Goal: Find specific page/section: Find specific page/section

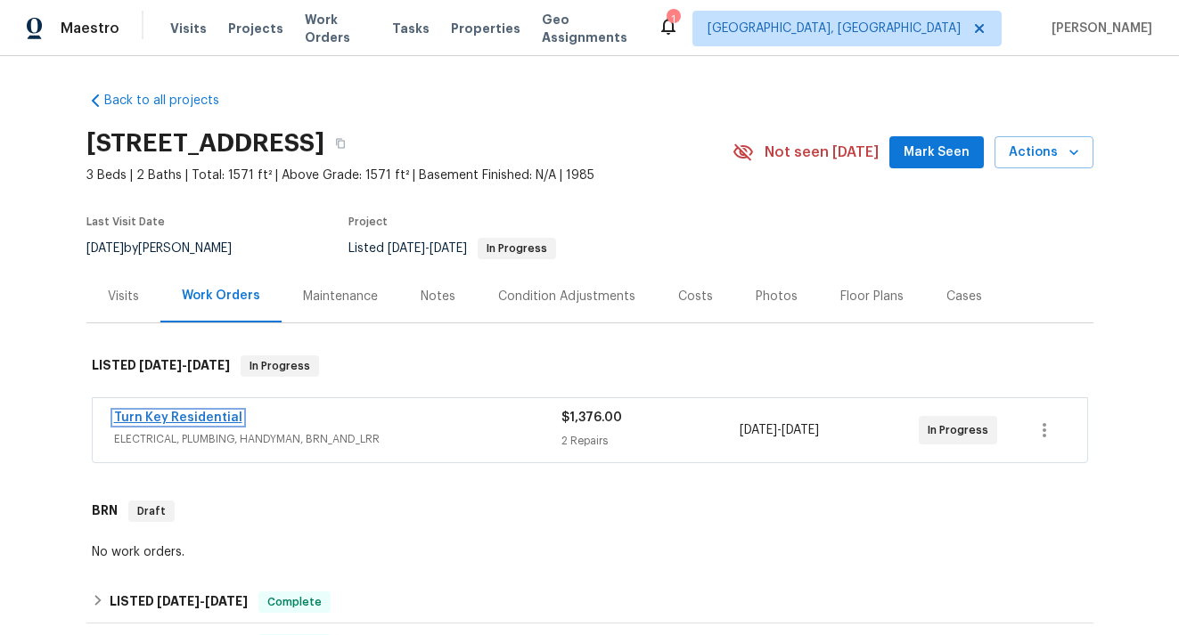
click at [225, 417] on link "Turn Key Residential" at bounding box center [178, 418] width 128 height 12
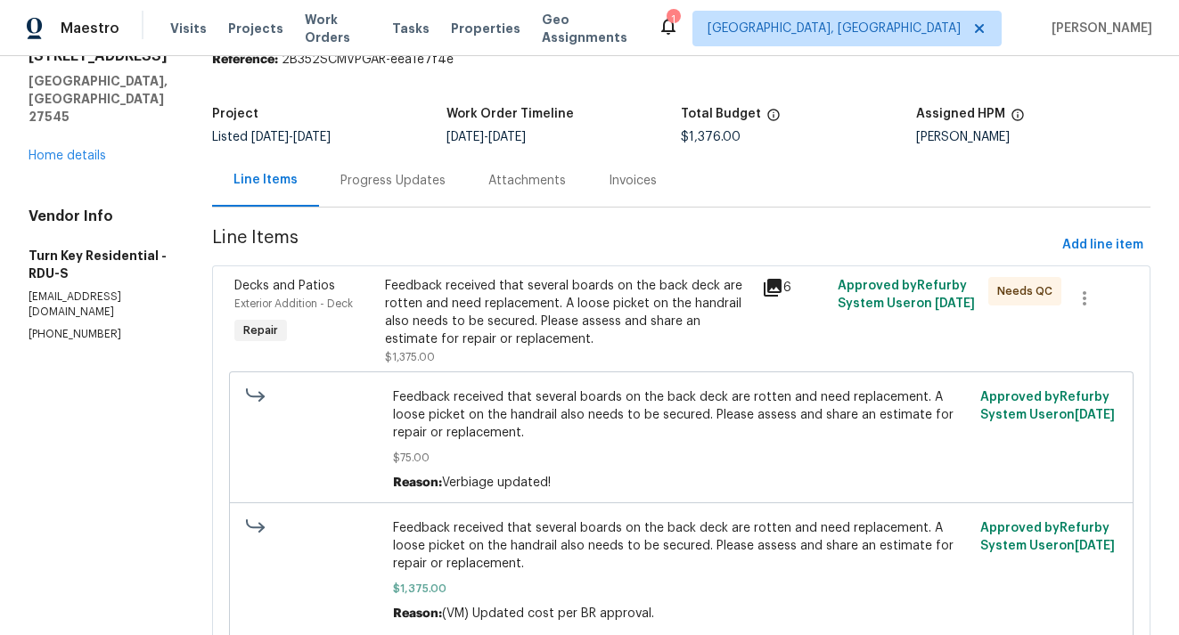
scroll to position [91, 0]
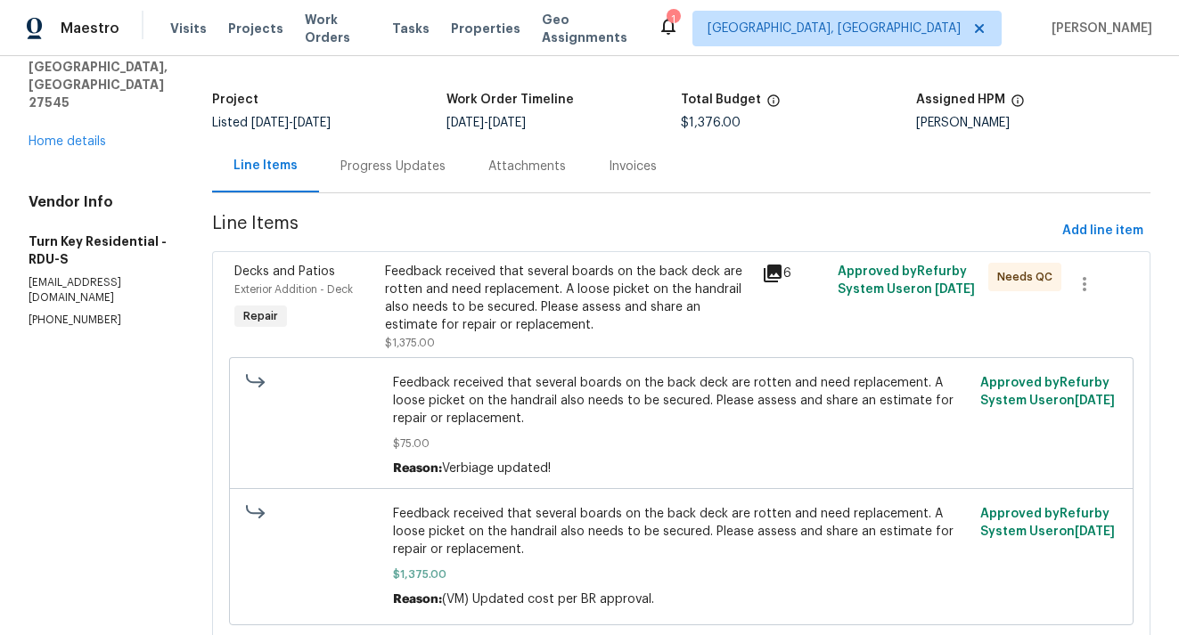
click at [781, 270] on icon at bounding box center [772, 274] width 18 height 18
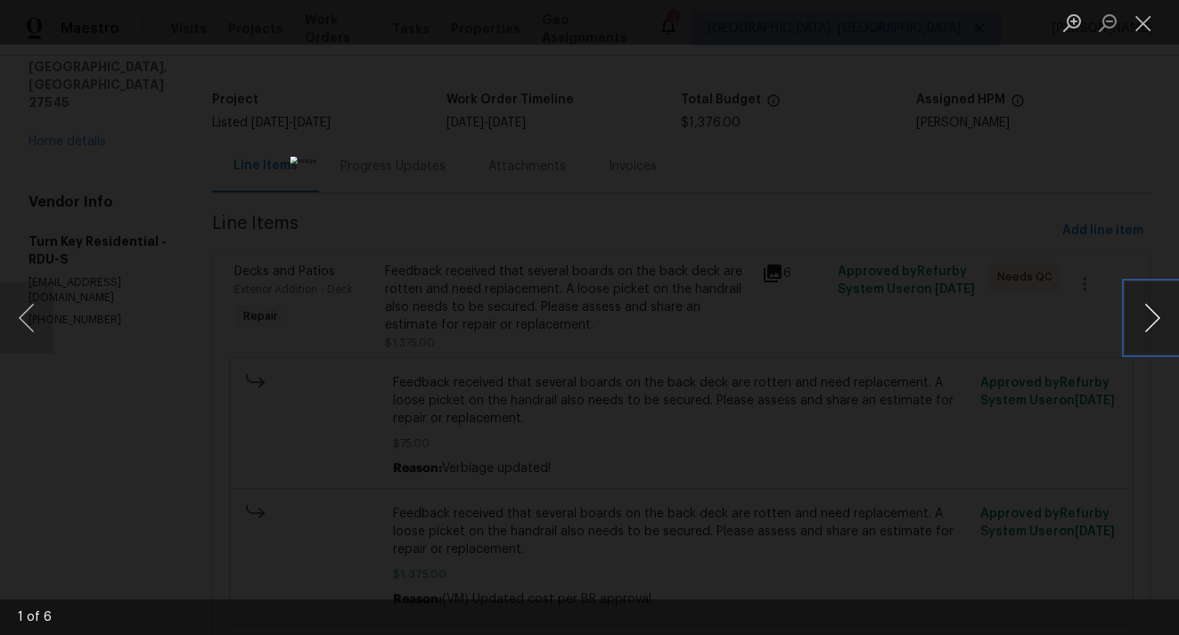
click at [1143, 318] on button "Next image" at bounding box center [1151, 317] width 53 height 71
click at [1141, 327] on button "Next image" at bounding box center [1151, 317] width 53 height 71
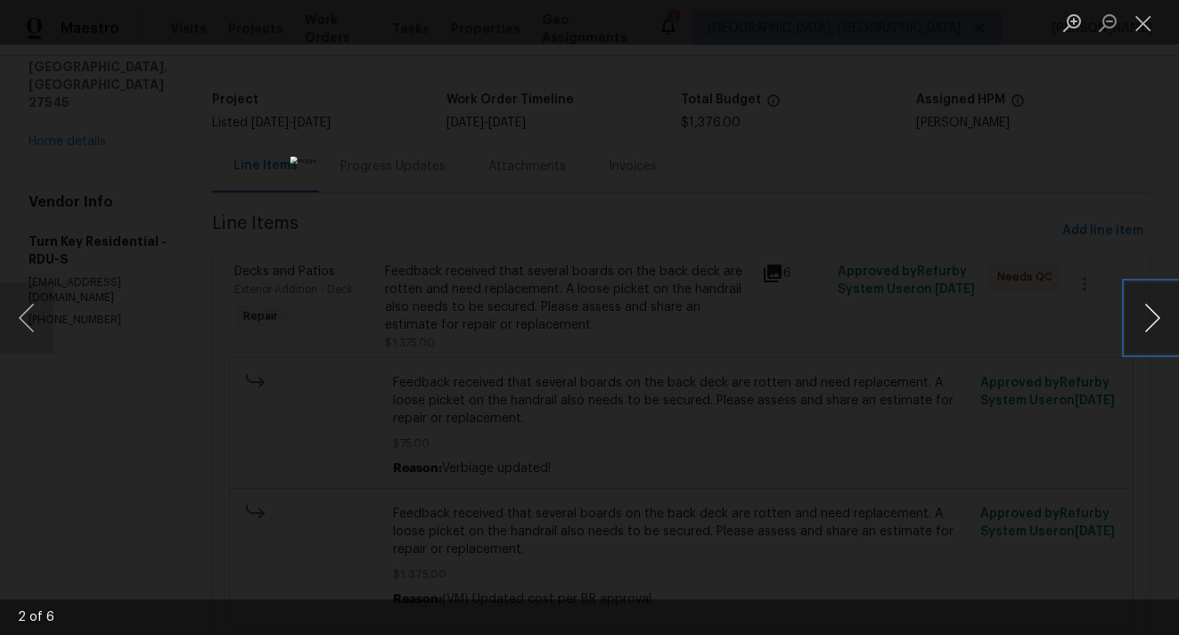
click at [1141, 327] on button "Next image" at bounding box center [1151, 317] width 53 height 71
click at [1148, 309] on button "Next image" at bounding box center [1151, 317] width 53 height 71
click at [1137, 322] on button "Next image" at bounding box center [1151, 317] width 53 height 71
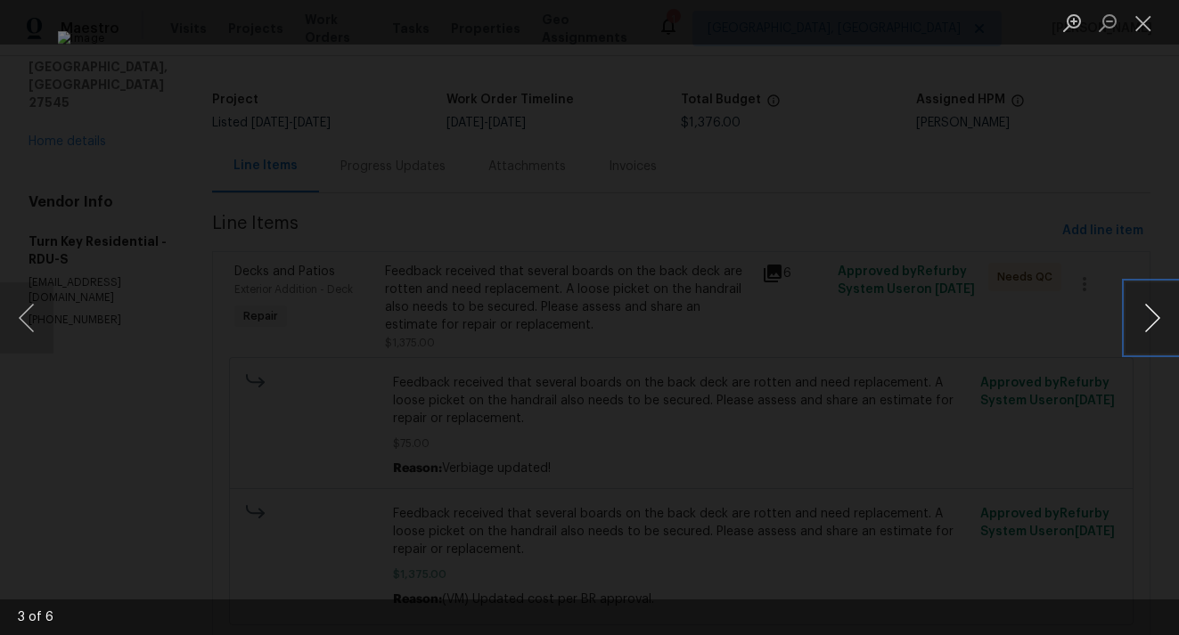
click at [1137, 322] on button "Next image" at bounding box center [1151, 317] width 53 height 71
click at [1139, 324] on button "Next image" at bounding box center [1151, 317] width 53 height 71
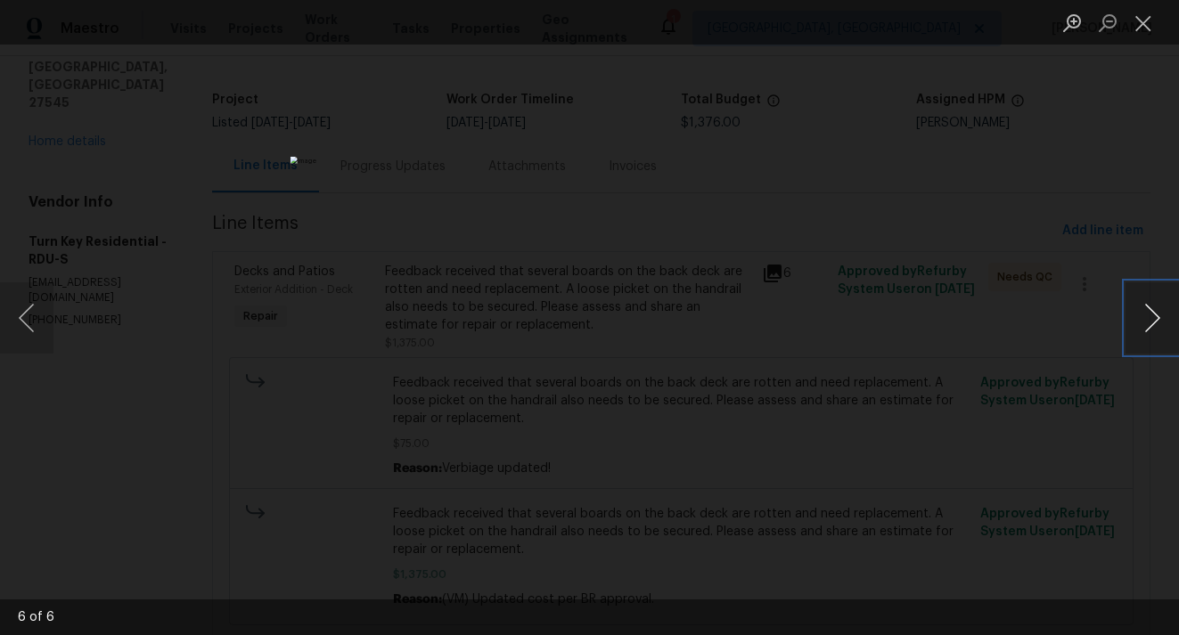
click at [1143, 310] on button "Next image" at bounding box center [1151, 317] width 53 height 71
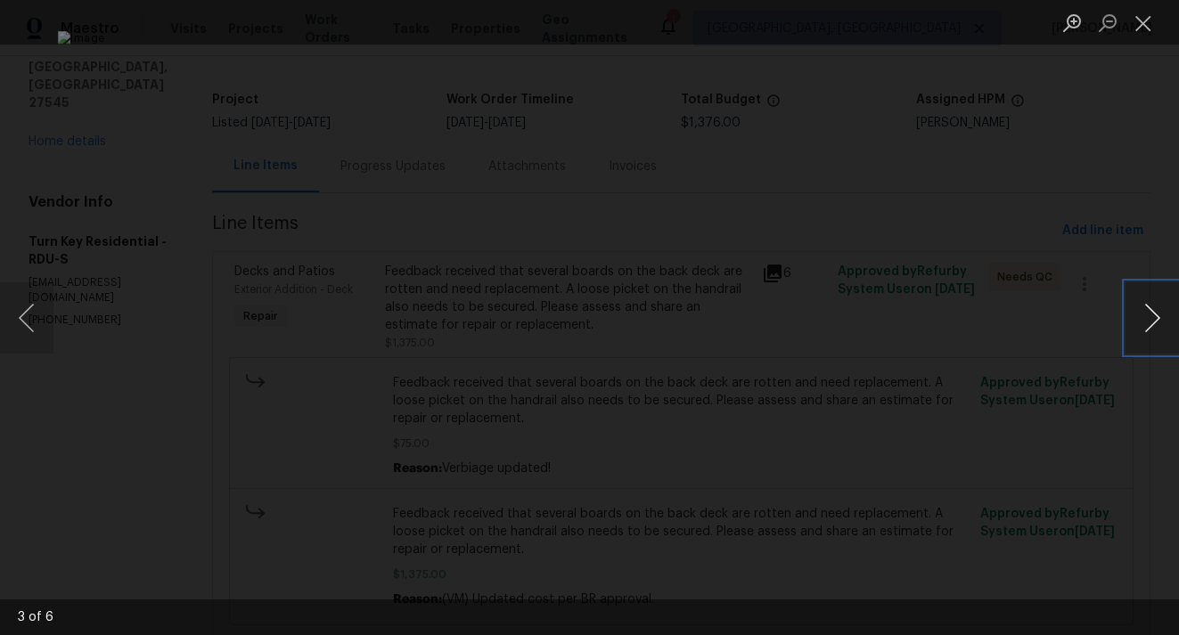
click at [1143, 310] on button "Next image" at bounding box center [1151, 317] width 53 height 71
click at [998, 288] on div "Lightbox" at bounding box center [589, 317] width 1179 height 635
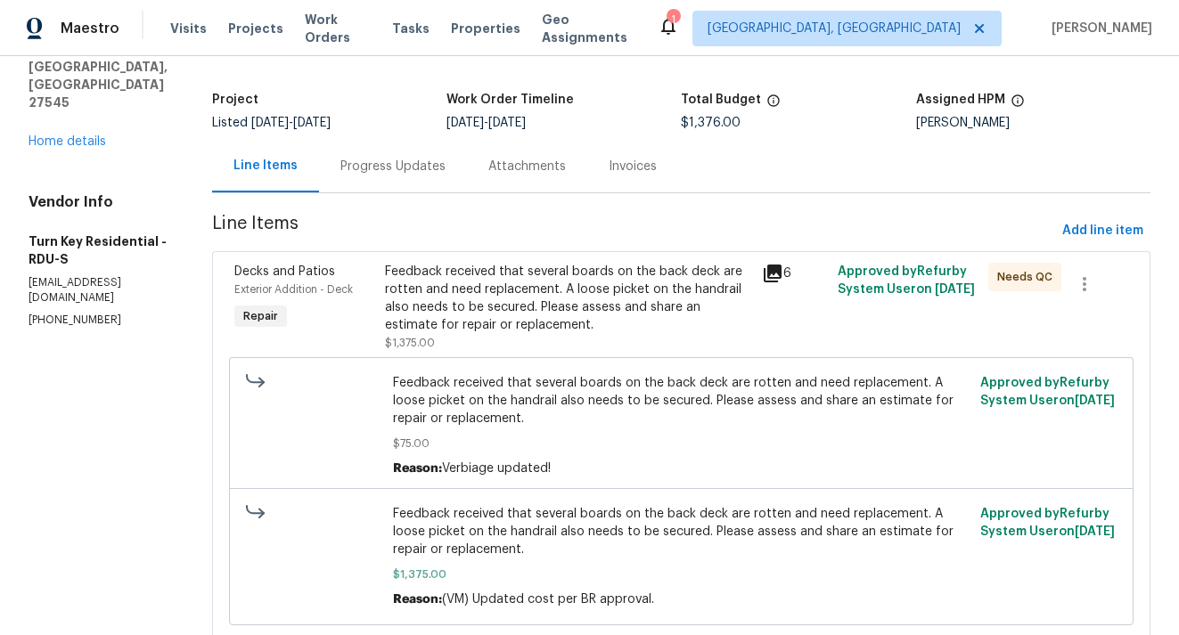
click at [298, 171] on div "Line Items" at bounding box center [265, 166] width 64 height 18
click at [411, 163] on div "Progress Updates" at bounding box center [392, 167] width 105 height 18
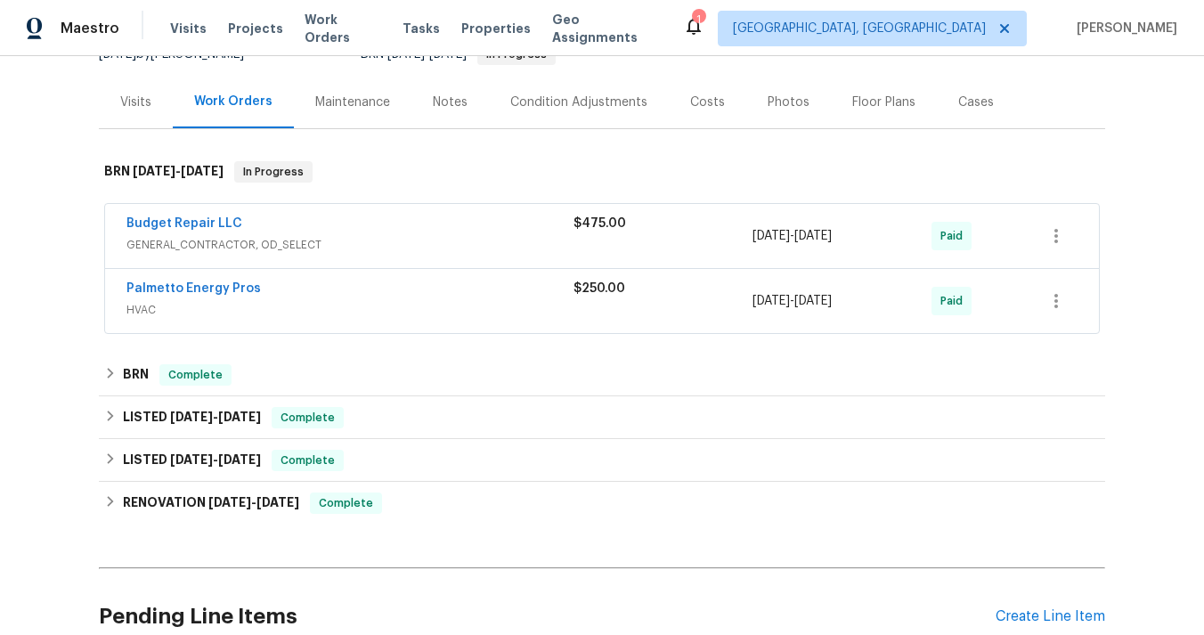
scroll to position [197, 0]
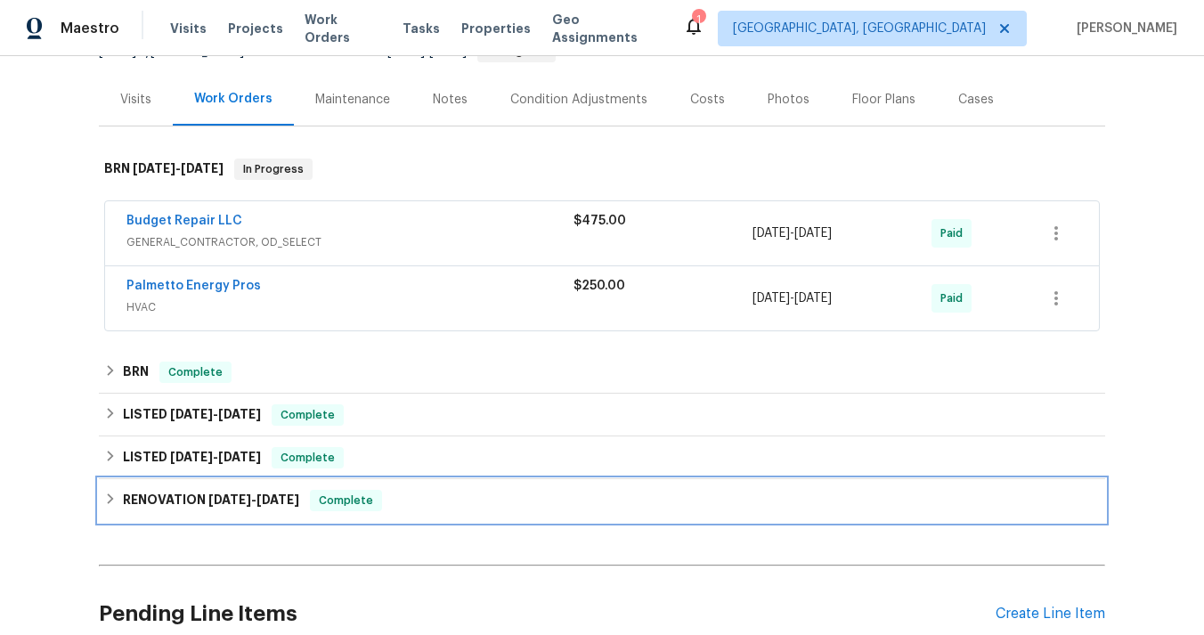
click at [267, 500] on span "2/20/25" at bounding box center [278, 500] width 43 height 12
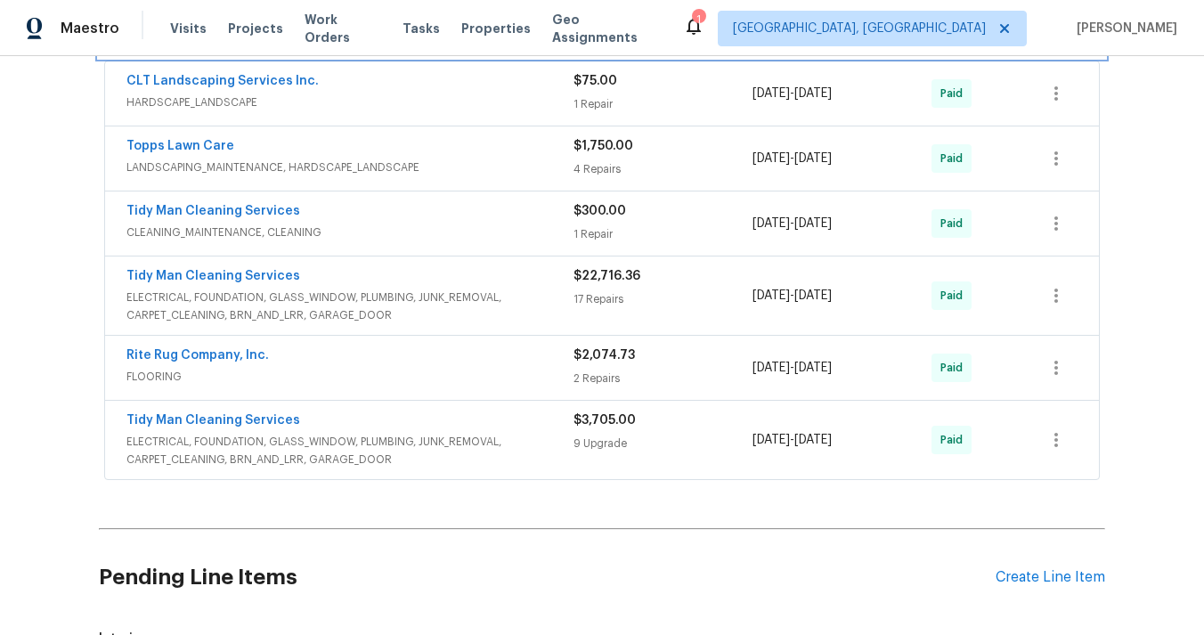
scroll to position [693, 0]
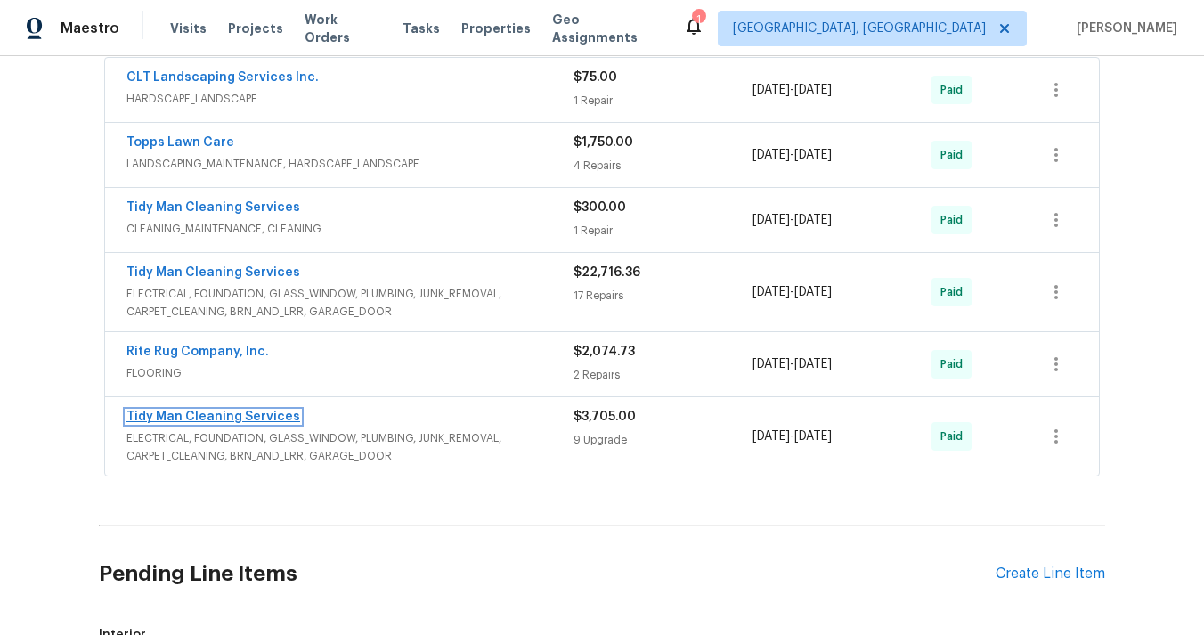
click at [236, 417] on link "Tidy Man Cleaning Services" at bounding box center [214, 417] width 174 height 12
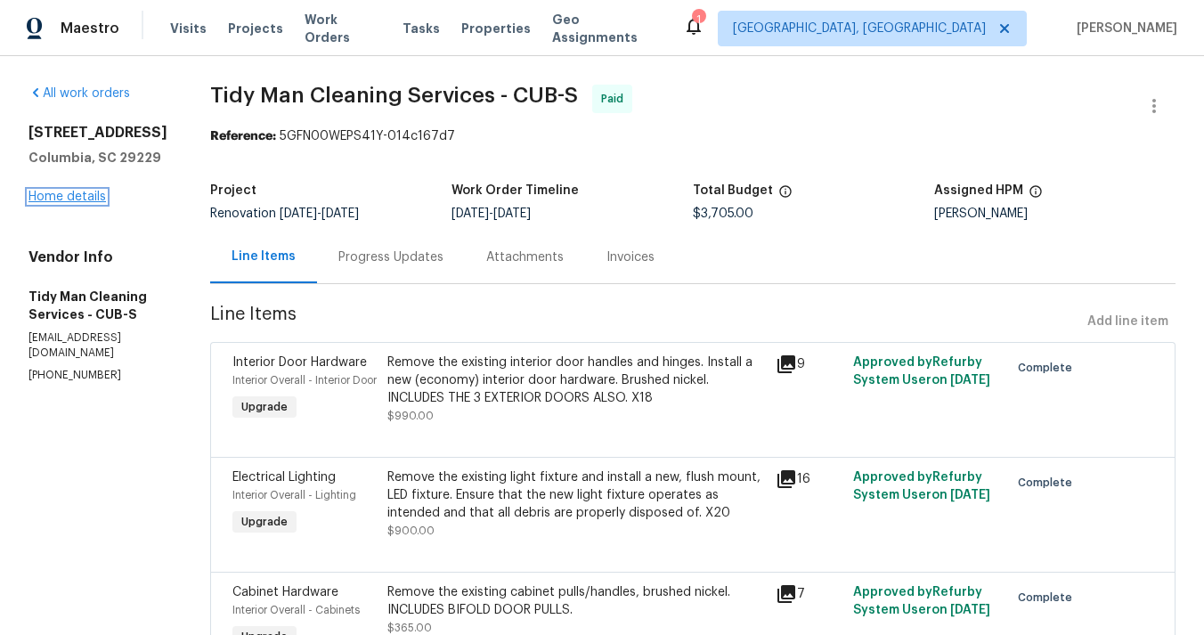
click at [54, 203] on link "Home details" at bounding box center [68, 197] width 78 height 12
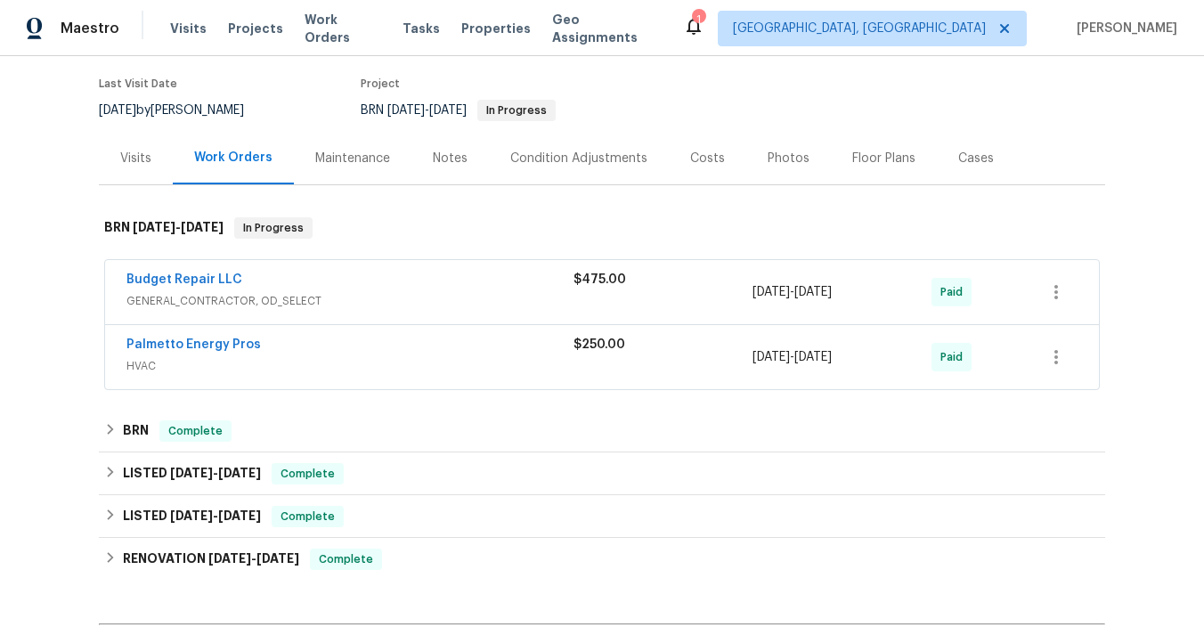
scroll to position [159, 0]
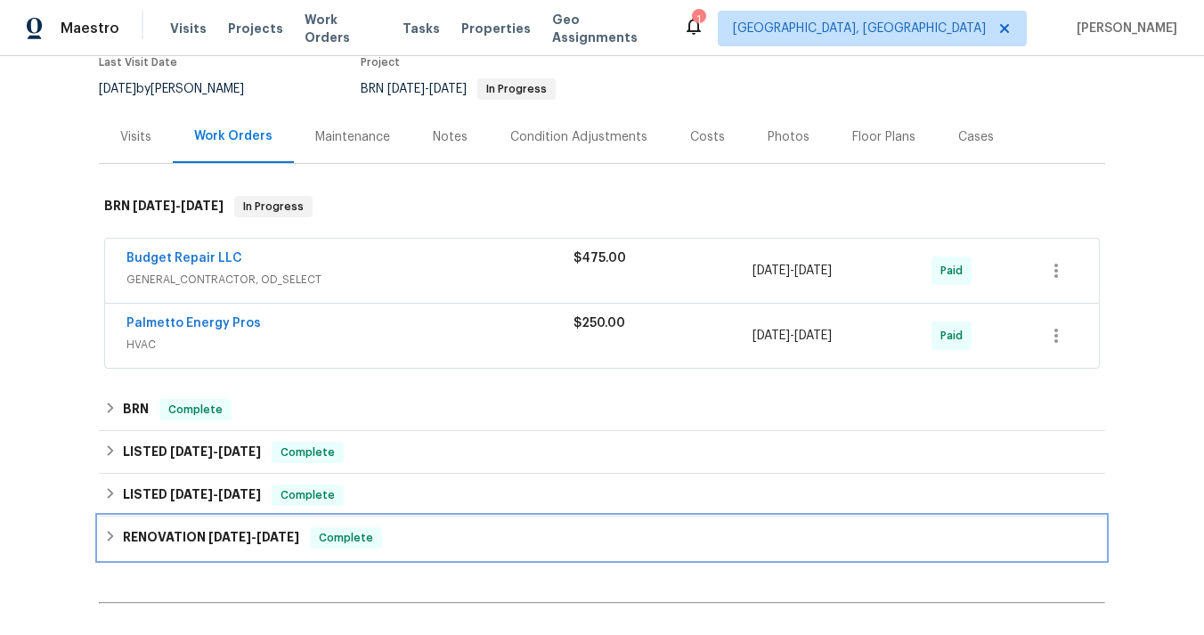
click at [233, 543] on h6 "RENOVATION 1/13/25 - 2/20/25" at bounding box center [211, 537] width 176 height 21
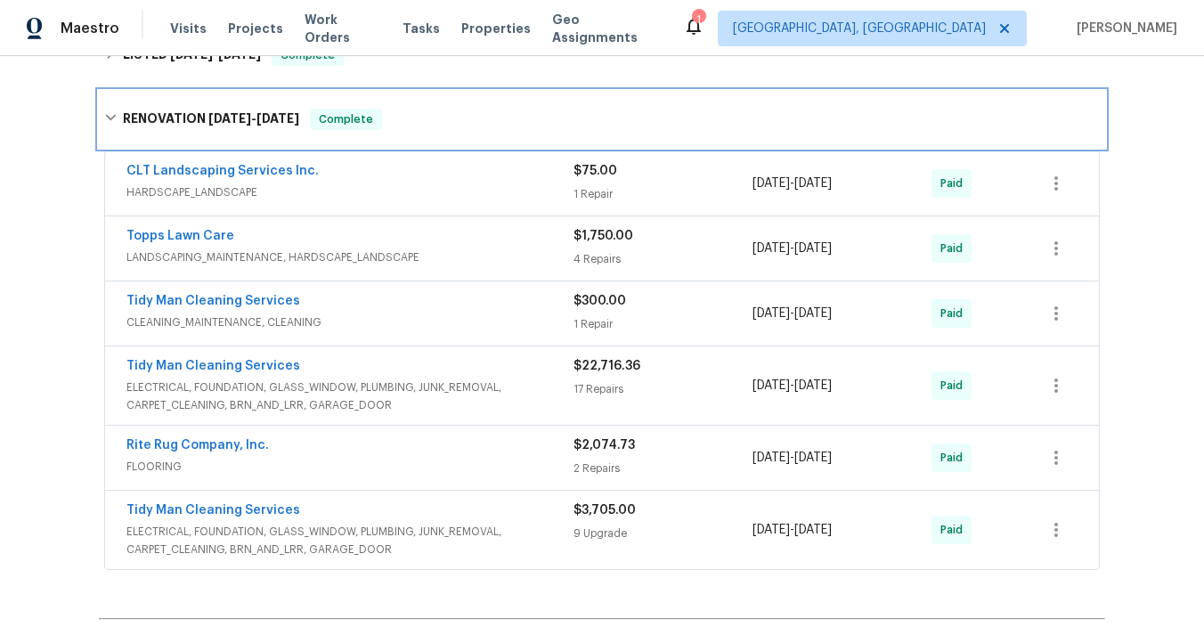
scroll to position [604, 0]
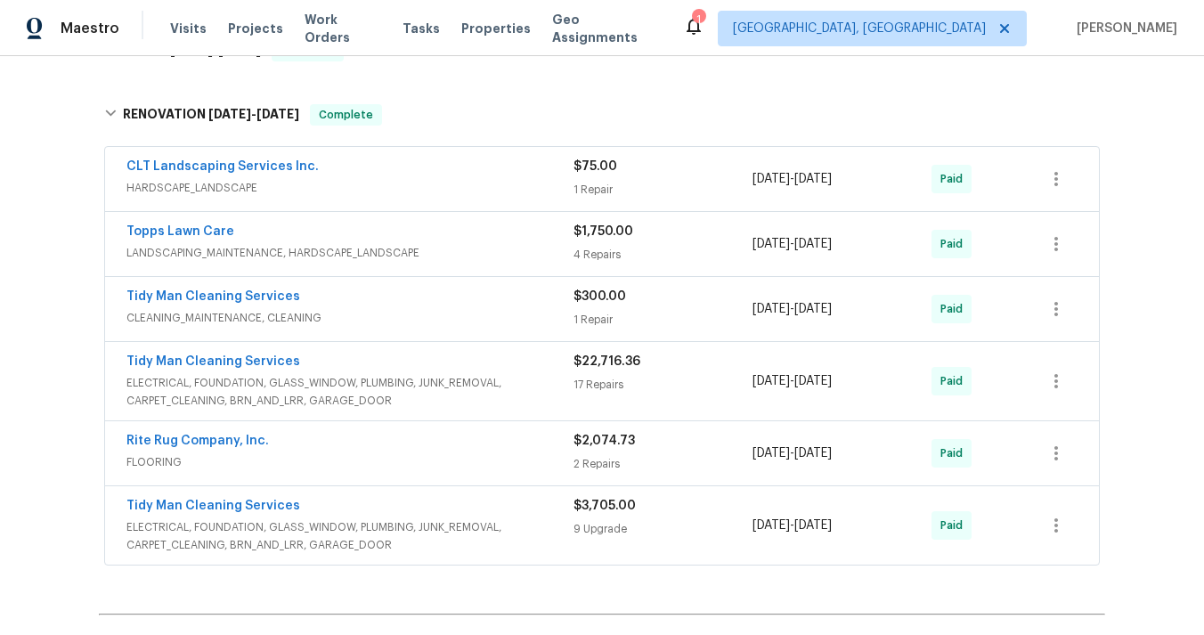
click at [412, 529] on span "ELECTRICAL, FOUNDATION, GLASS_WINDOW, PLUMBING, JUNK_REMOVAL, CARPET_CLEANING, …" at bounding box center [350, 536] width 447 height 36
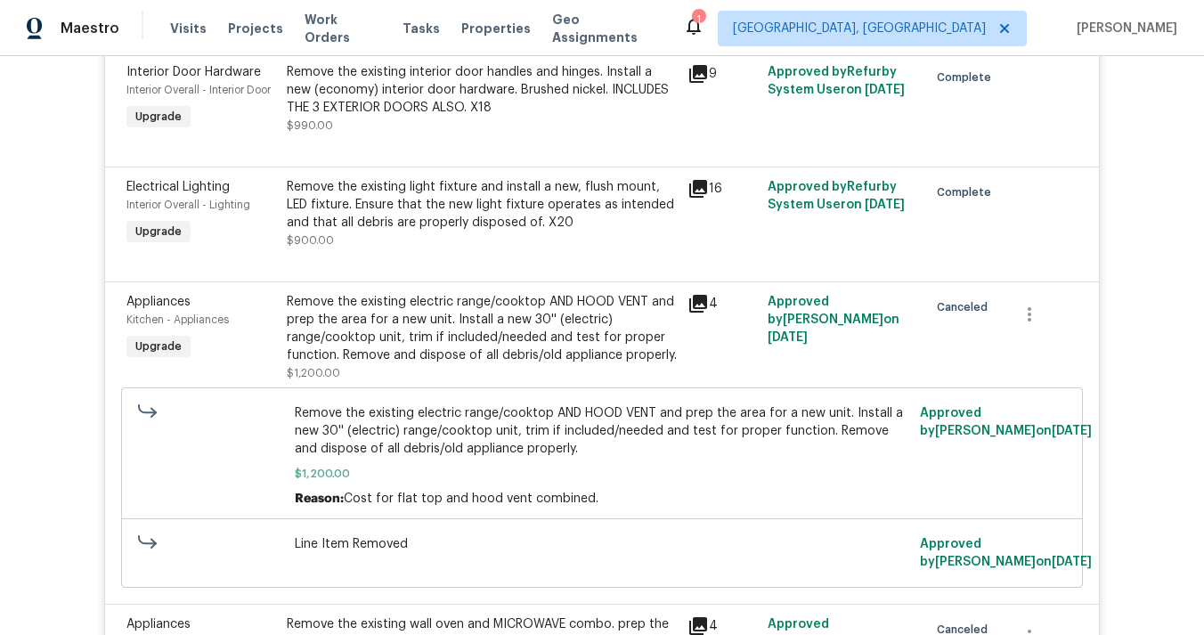
scroll to position [1685, 0]
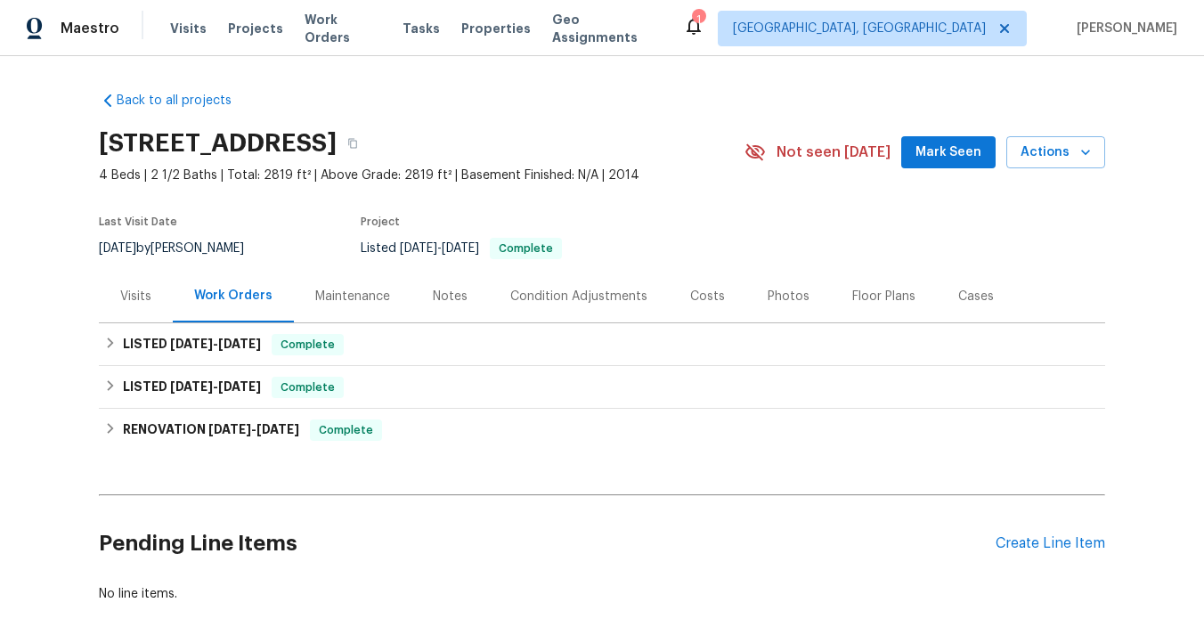
scroll to position [89, 0]
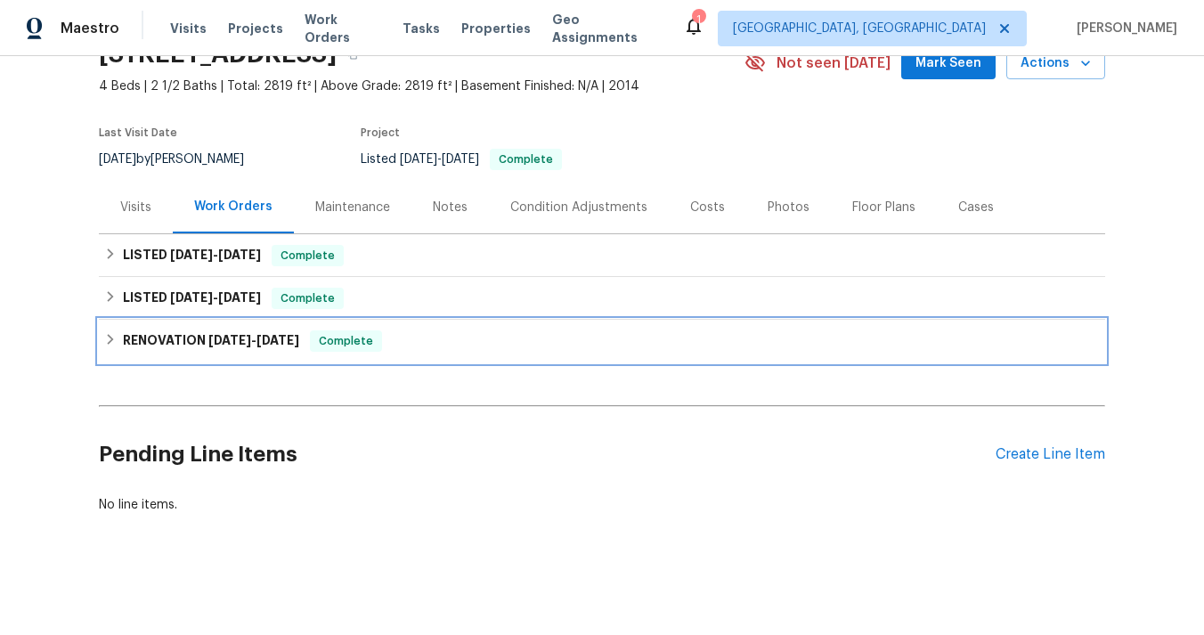
click at [256, 338] on span "7/21/25 - 7/30/25" at bounding box center [253, 340] width 91 height 12
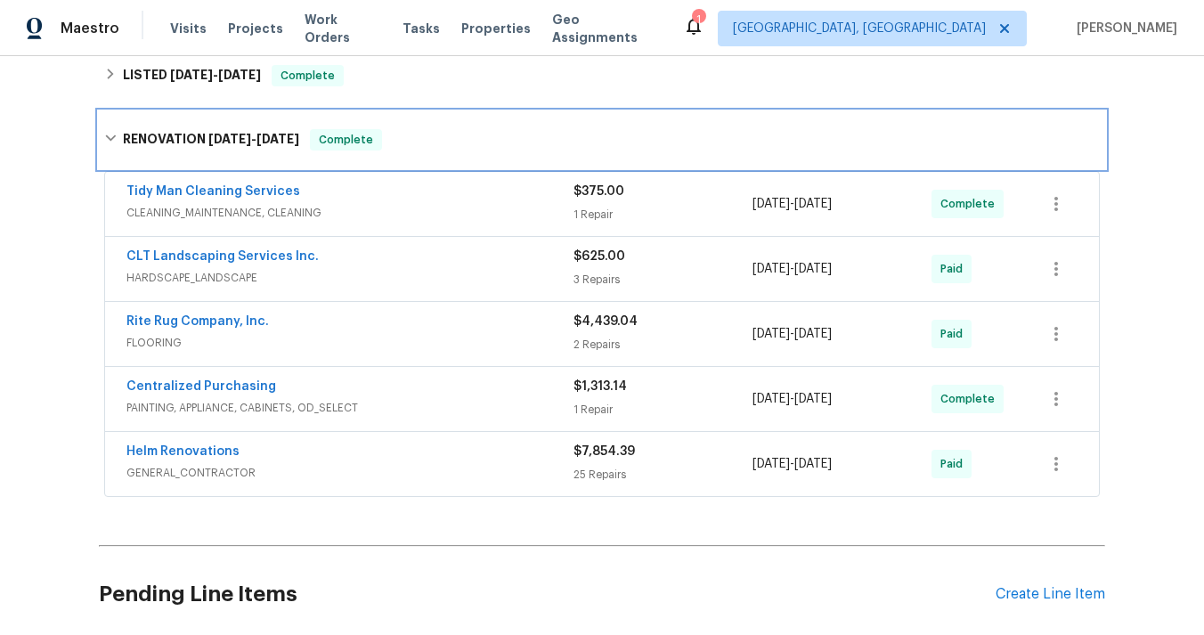
scroll to position [314, 0]
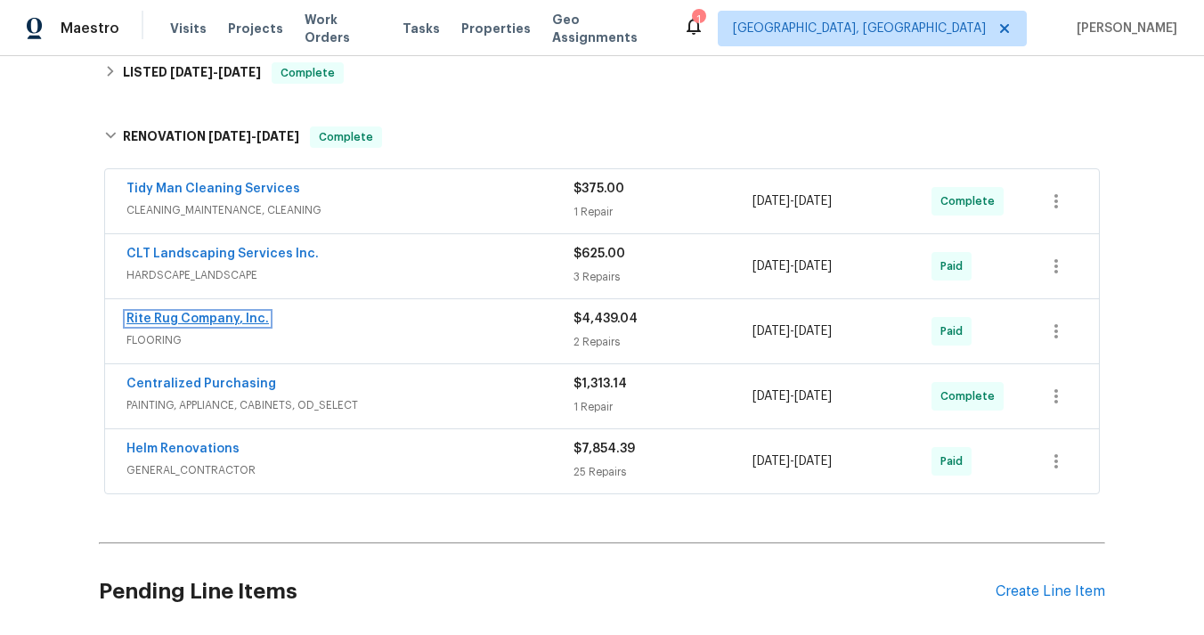
click at [221, 320] on link "Rite Rug Company, Inc." at bounding box center [198, 319] width 143 height 12
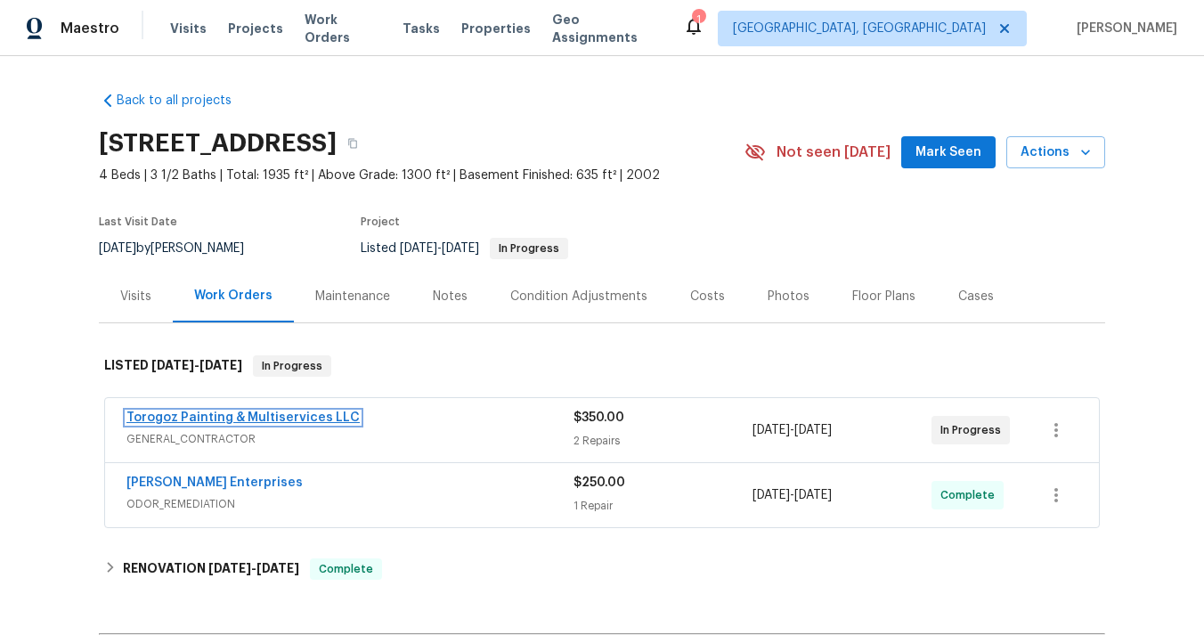
click at [221, 418] on link "Torogoz Painting & Multiservices LLC" at bounding box center [243, 418] width 233 height 12
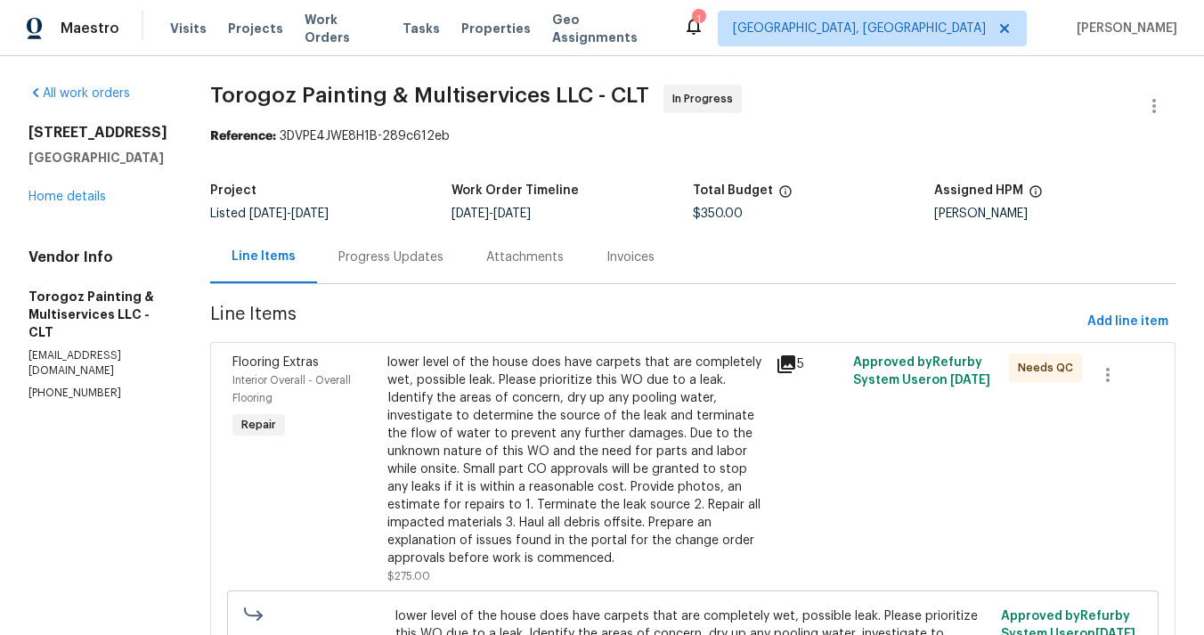
click at [29, 128] on h2 "3107 Falling Rock Ct" at bounding box center [98, 133] width 139 height 18
drag, startPoint x: 29, startPoint y: 128, endPoint x: 160, endPoint y: 129, distance: 131.0
click at [160, 129] on h2 "3107 Falling Rock Ct" at bounding box center [98, 133] width 139 height 18
copy h2 "3107 Falling Rock Ct"
